Goal: Book appointment/travel/reservation

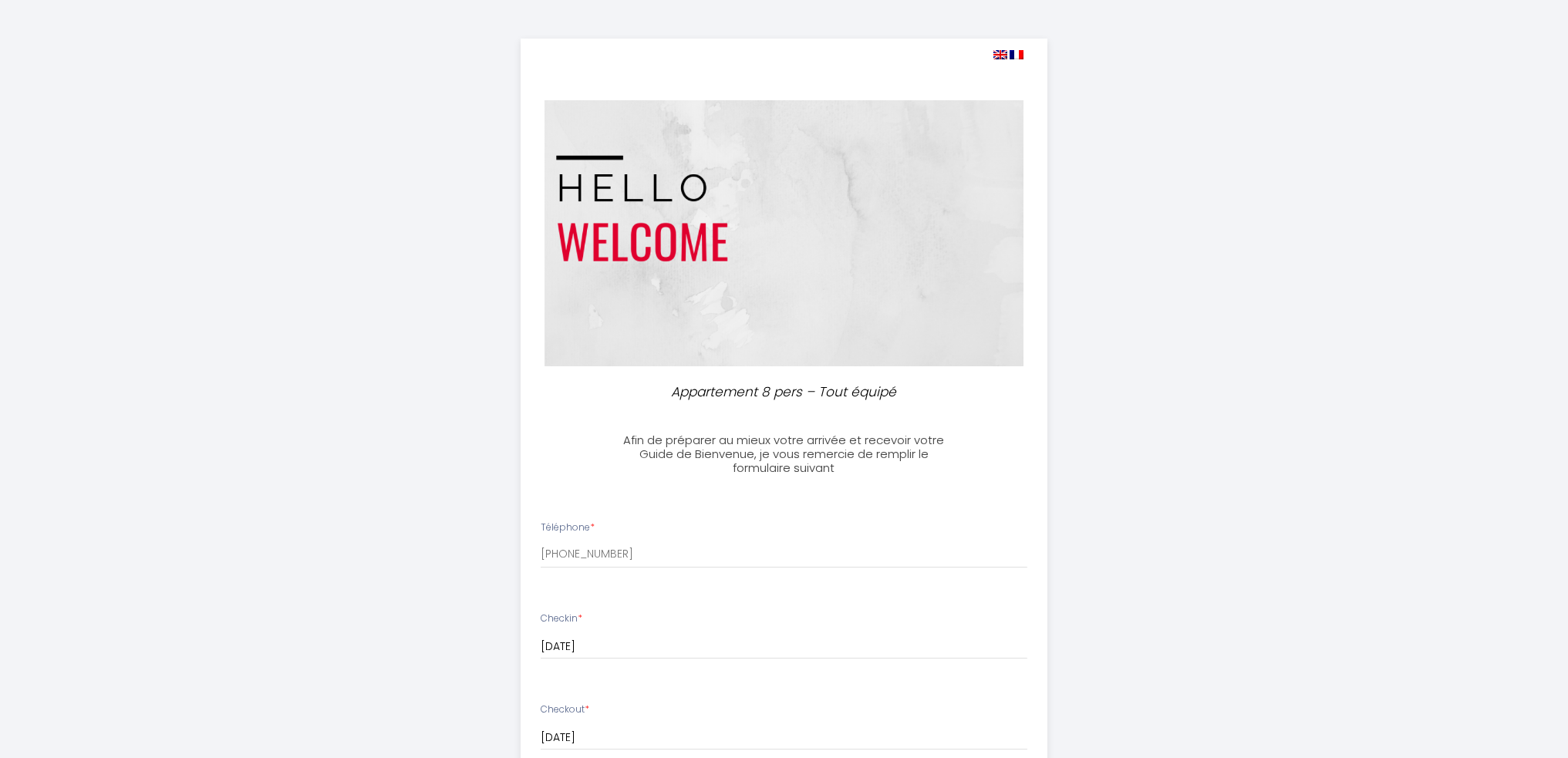
select select
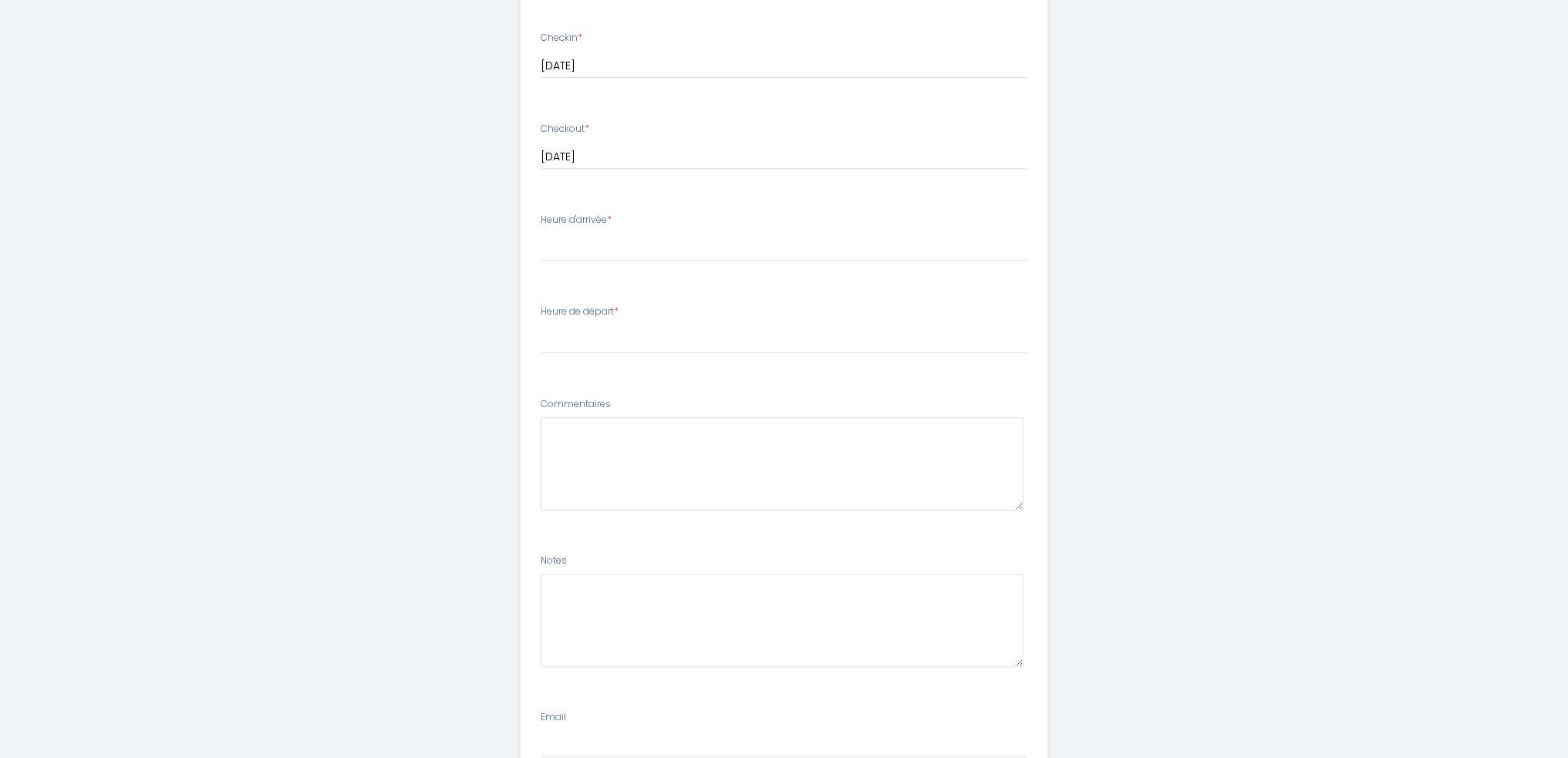
scroll to position [617, 0]
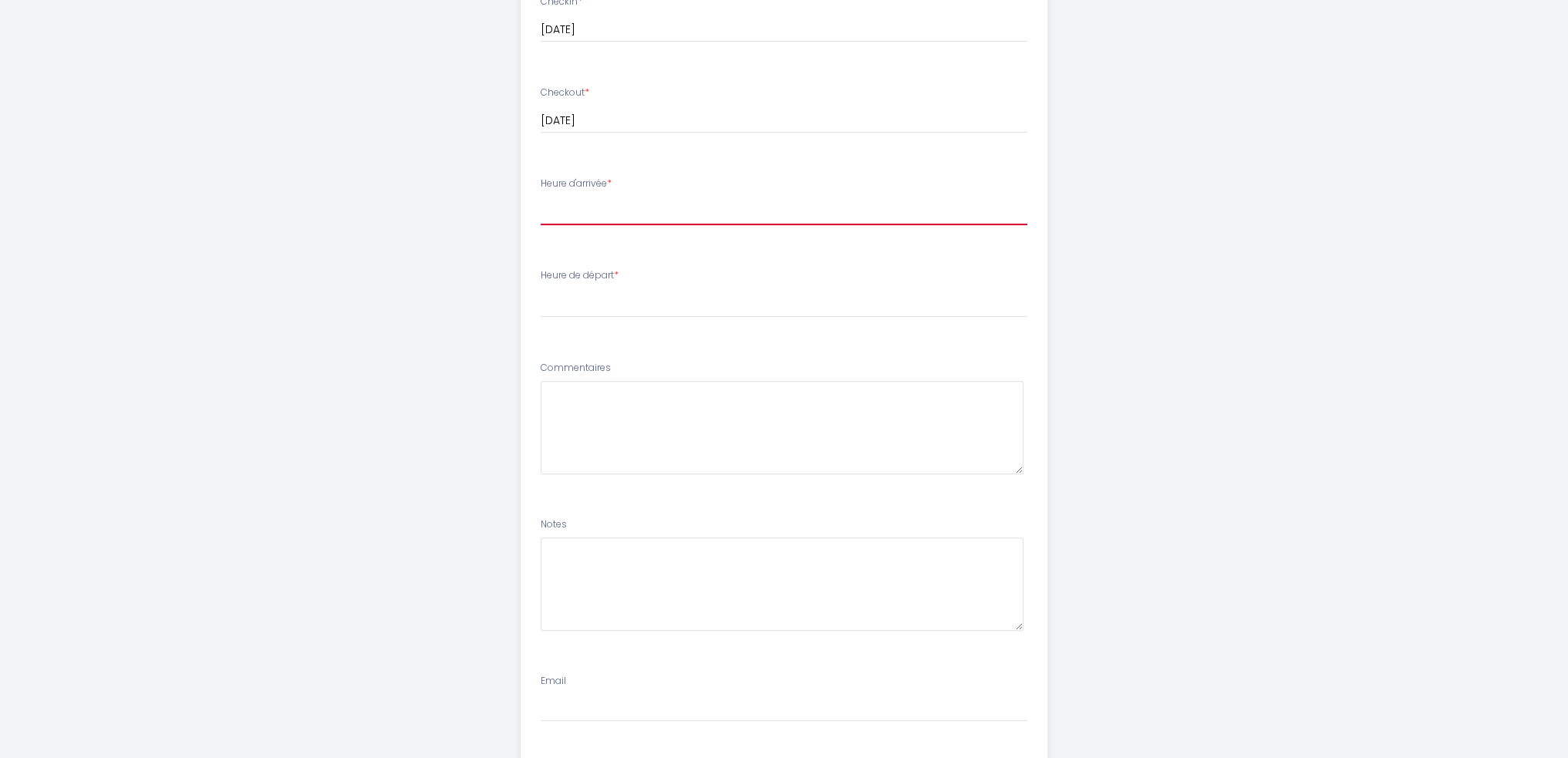
click at [597, 218] on select "16:00 16:30 17:00 17:30 18:00 18:30 19:00 19:30 20:00 20:30 21:00 21:30 22:00 2…" at bounding box center [784, 211] width 486 height 29
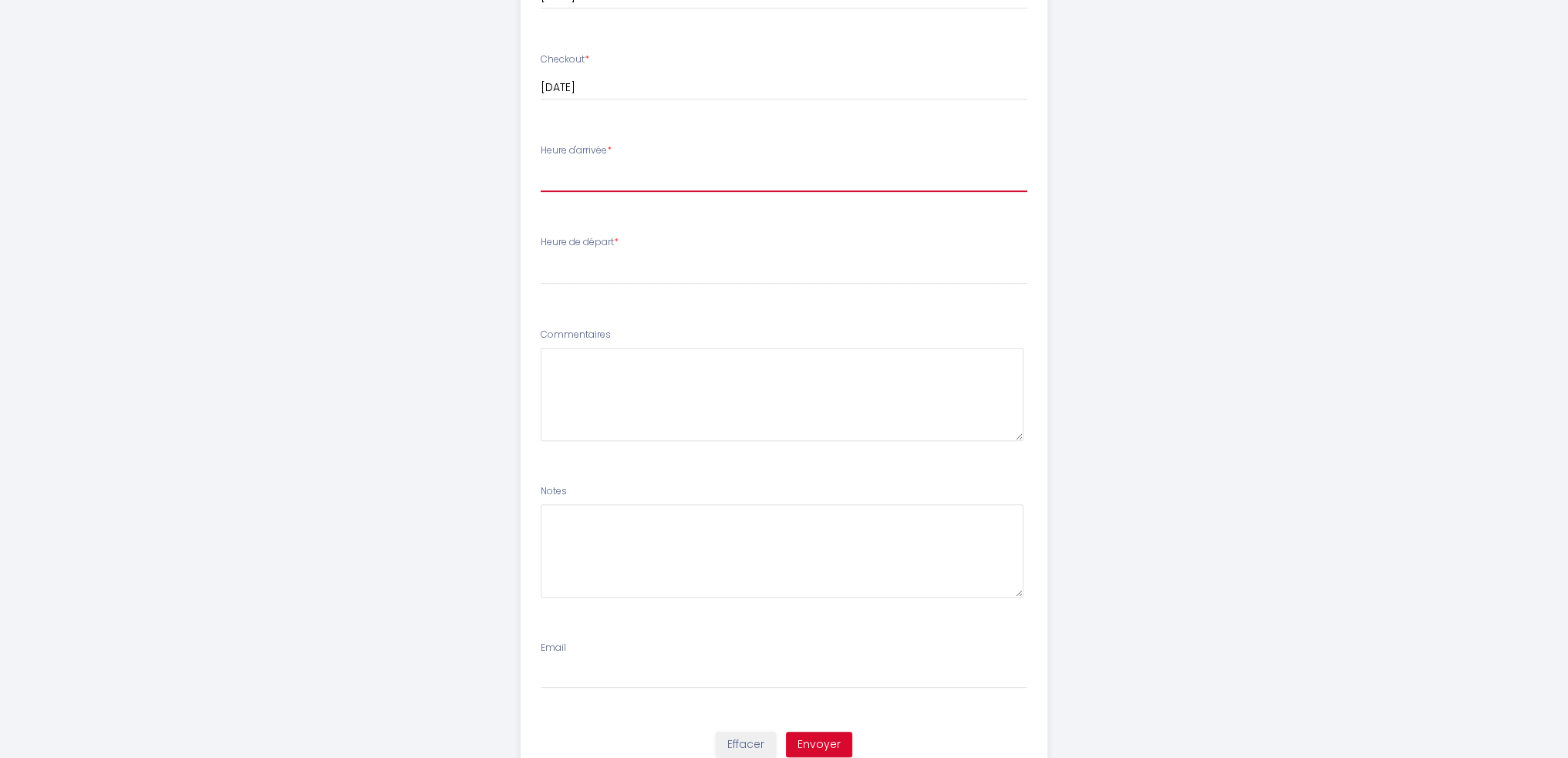
scroll to position [556, 0]
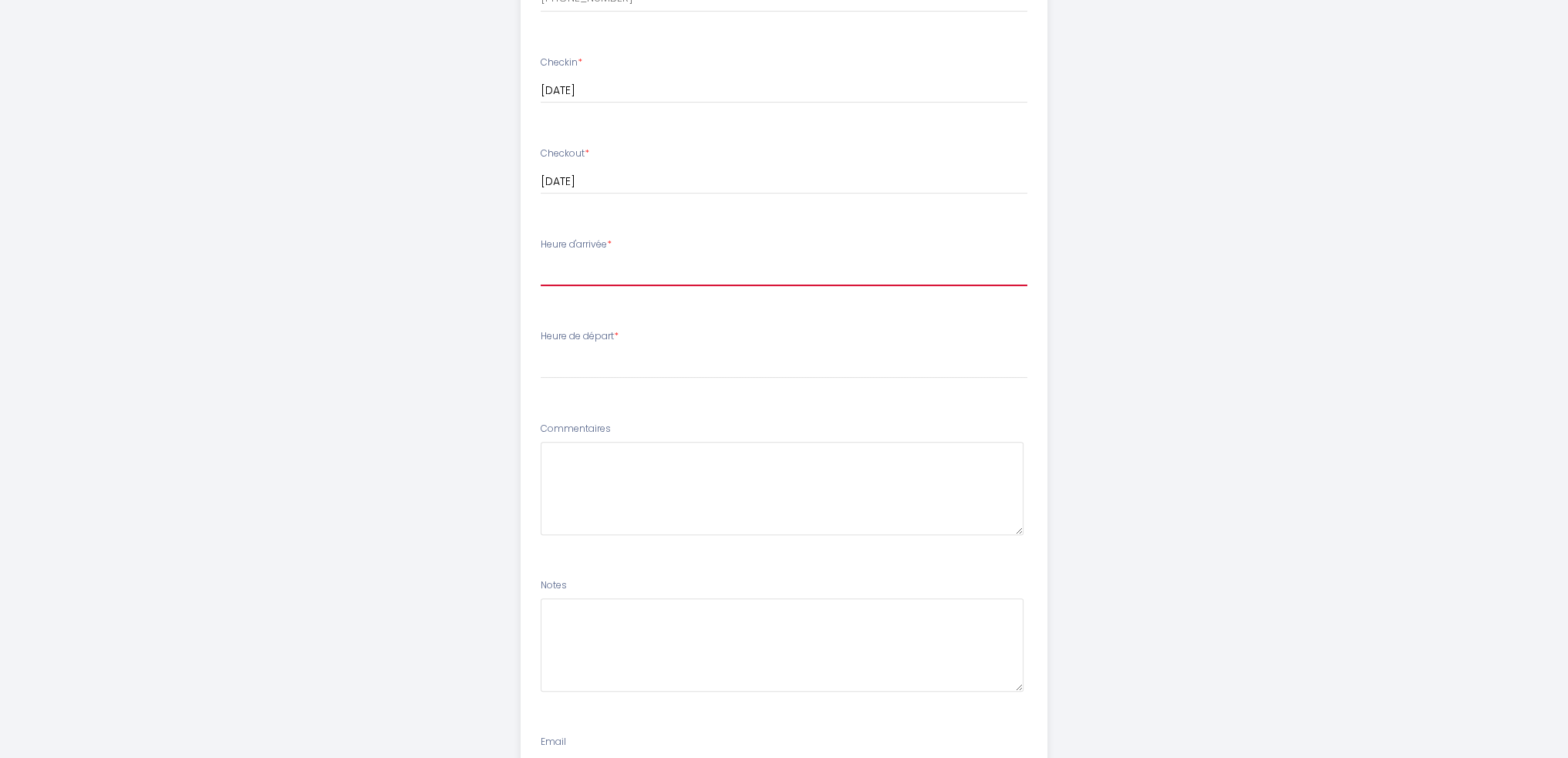
click at [588, 267] on select "16:00 16:30 17:00 17:30 18:00 18:30 19:00 19:30 20:00 20:30 21:00 21:30 22:00 2…" at bounding box center [784, 271] width 486 height 29
select select "19:30"
click at [541, 257] on select "16:00 16:30 17:00 17:30 18:00 18:30 19:00 19:30 20:00 20:30 21:00 21:30 22:00 2…" at bounding box center [784, 271] width 486 height 29
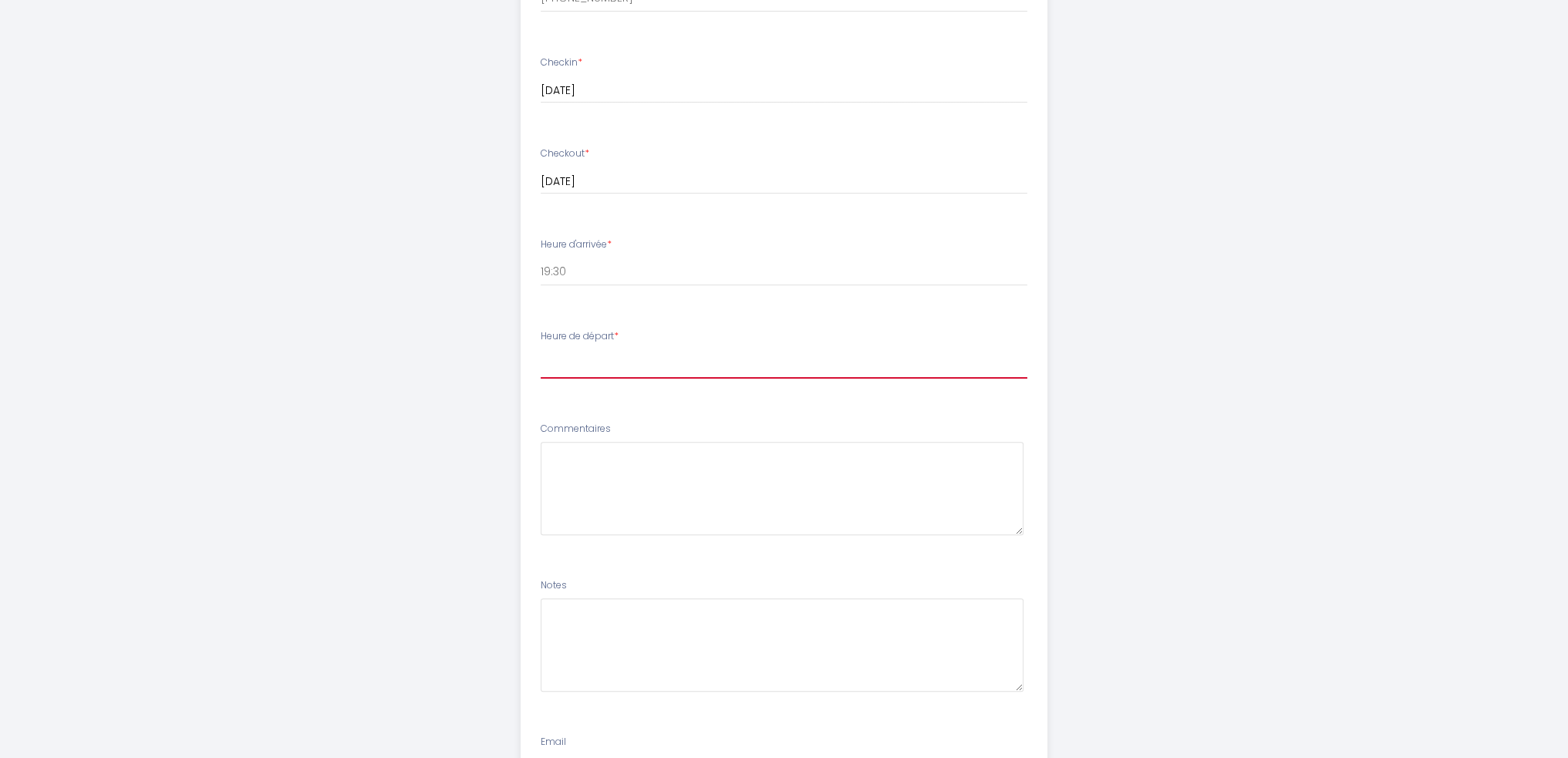
click at [577, 359] on select "00:00 00:30 01:00 01:30 02:00 02:30 03:00 03:30 04:00 04:30 05:00 05:30 06:00 0…" at bounding box center [784, 363] width 486 height 29
select select "08:30"
click at [541, 349] on select "00:00 00:30 01:00 01:30 02:00 02:30 03:00 03:30 04:00 04:30 05:00 05:30 06:00 0…" at bounding box center [784, 363] width 486 height 29
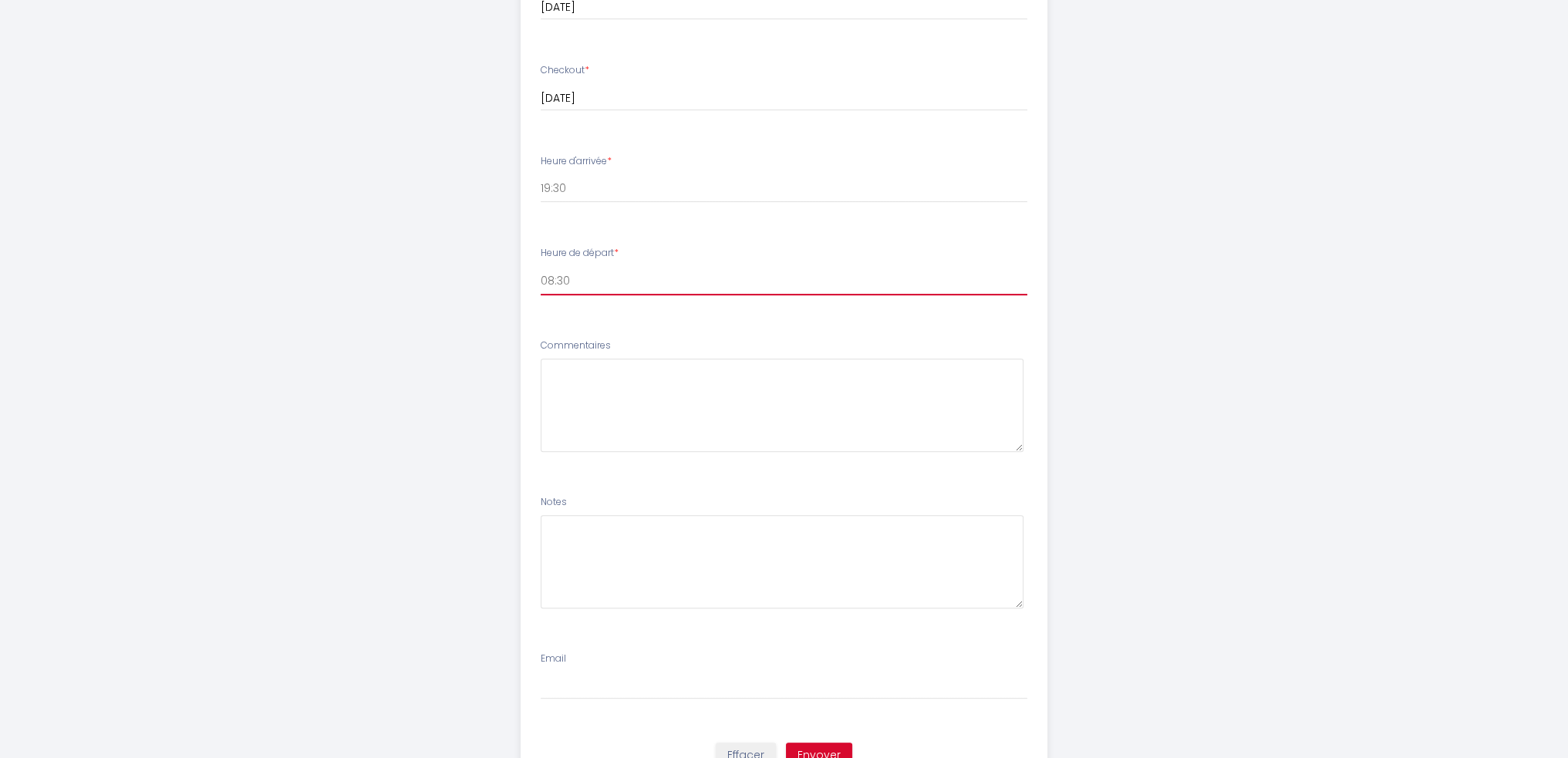
scroll to position [710, 0]
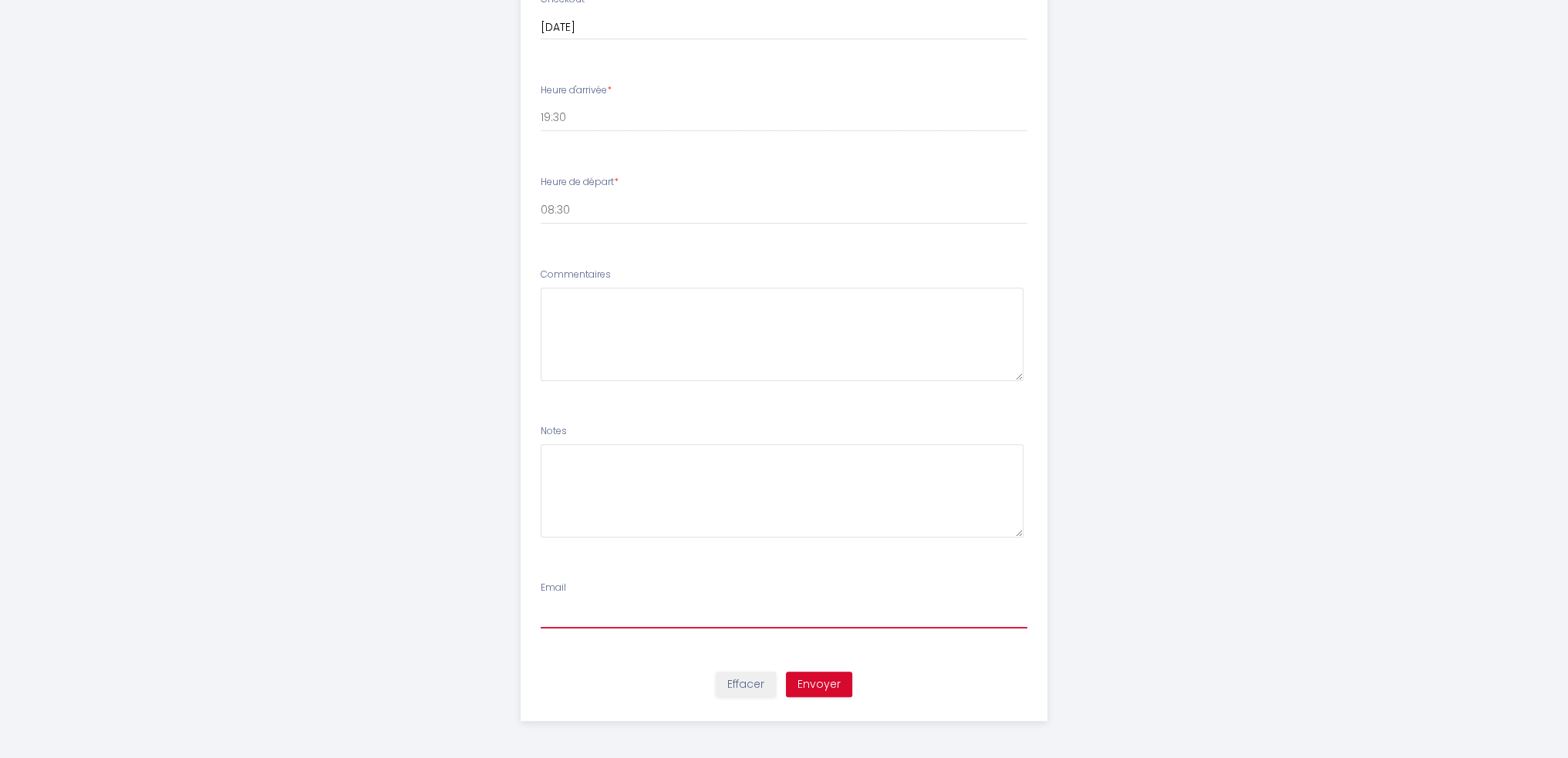
click at [583, 611] on input "Email" at bounding box center [784, 614] width 486 height 27
type input "[EMAIL_ADDRESS][DOMAIN_NAME]"
click at [825, 684] on button "Envoyer" at bounding box center [818, 685] width 66 height 26
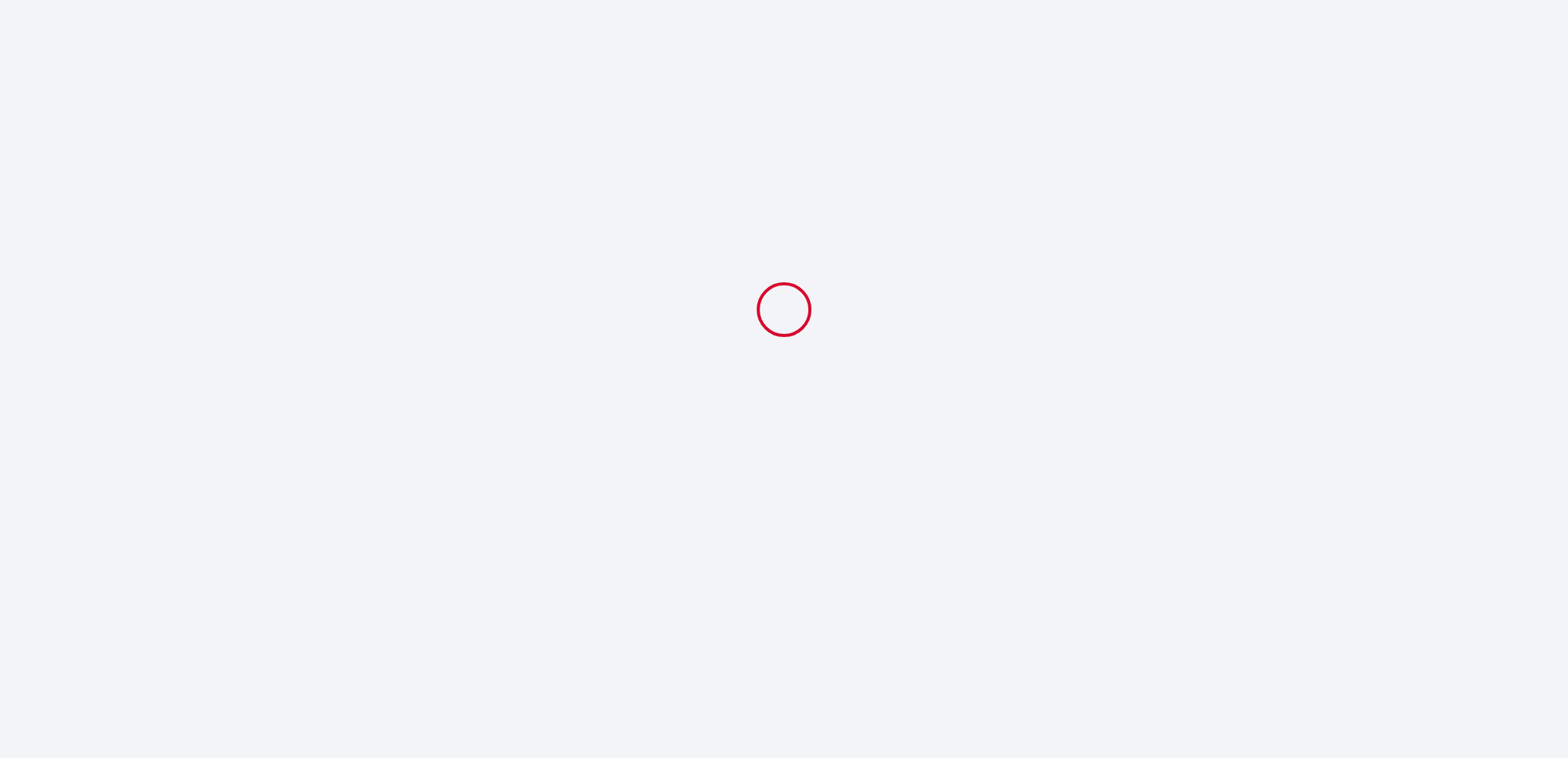
scroll to position [0, 0]
select select "19:30"
select select "08:30"
